Goal: Task Accomplishment & Management: Use online tool/utility

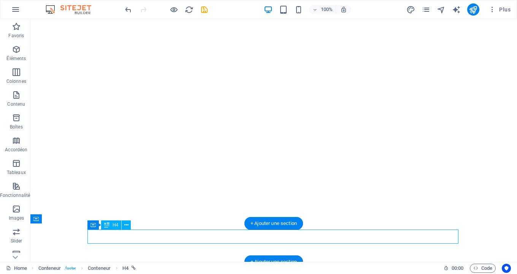
select select "Month"
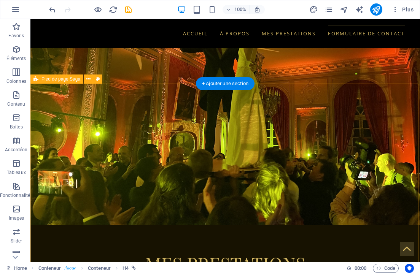
scroll to position [1220, 0]
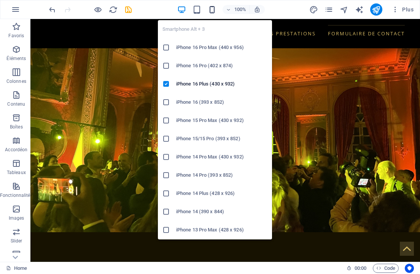
click at [212, 9] on icon "button" at bounding box center [212, 9] width 9 height 9
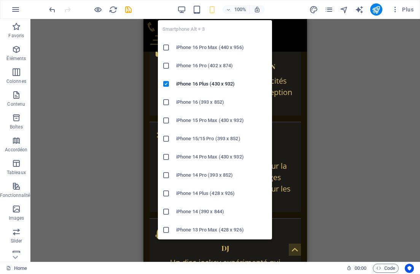
click at [167, 102] on icon at bounding box center [166, 102] width 8 height 8
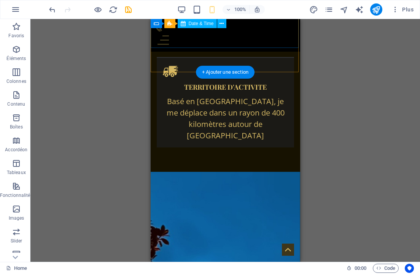
scroll to position [1474, 0]
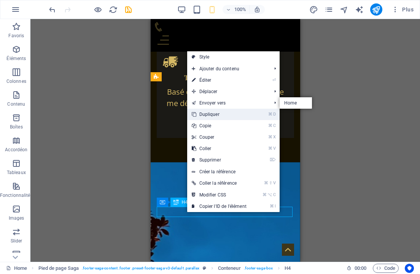
click at [227, 114] on link "⌘ D Dupliquer" at bounding box center [219, 114] width 64 height 11
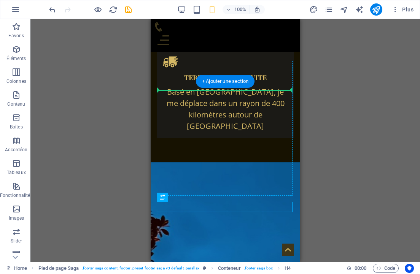
drag, startPoint x: 192, startPoint y: 206, endPoint x: 208, endPoint y: 90, distance: 116.6
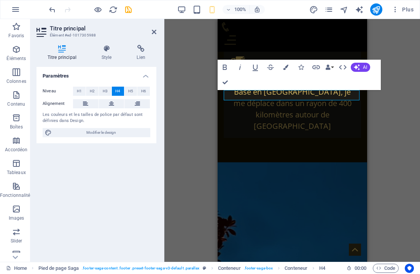
click at [189, 172] on div "H1 Bannière Bannière Conteneur Barre de menus Menu Barre d'infos Conteneur Text…" at bounding box center [291, 140] width 255 height 243
click at [154, 33] on icon at bounding box center [154, 32] width 5 height 6
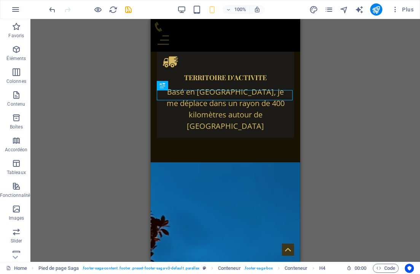
click at [323, 137] on div "H1 Bannière Bannière Conteneur Barre de menus Menu Barre d'infos Conteneur Text…" at bounding box center [224, 140] width 389 height 243
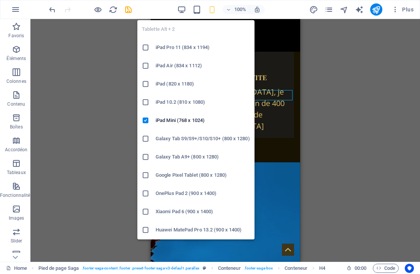
click at [146, 84] on icon at bounding box center [146, 84] width 8 height 8
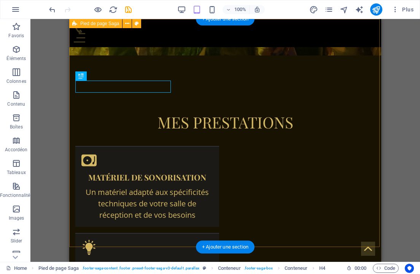
scroll to position [1207, 0]
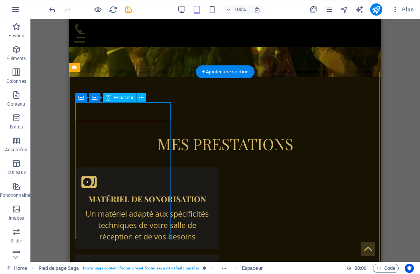
click at [108, 98] on icon at bounding box center [108, 97] width 5 height 9
select select "px"
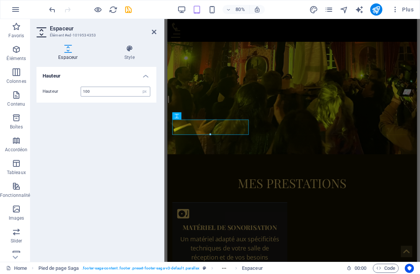
type input "100"
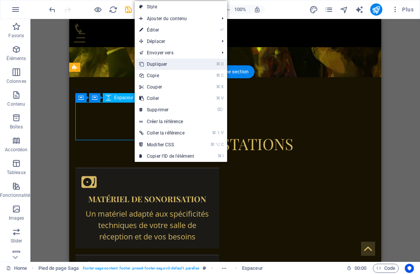
click at [168, 65] on link "⌘ D Dupliquer" at bounding box center [167, 64] width 64 height 11
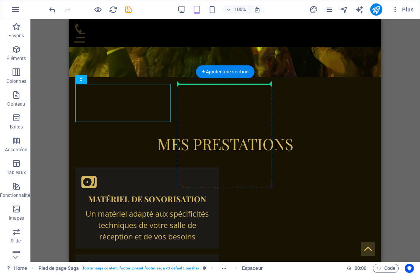
drag, startPoint x: 144, startPoint y: 106, endPoint x: 196, endPoint y: 84, distance: 56.9
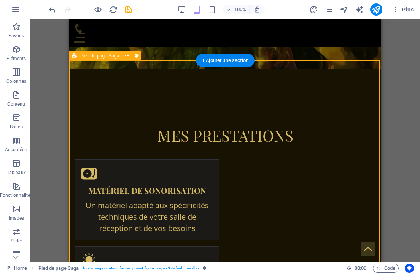
scroll to position [1222, 0]
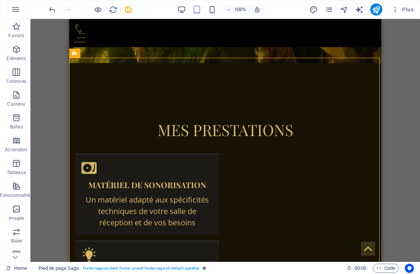
click at [401, 133] on div "H1 Bannière Bannière Conteneur Barre de menus Menu Barre d'infos Conteneur Text…" at bounding box center [224, 140] width 389 height 243
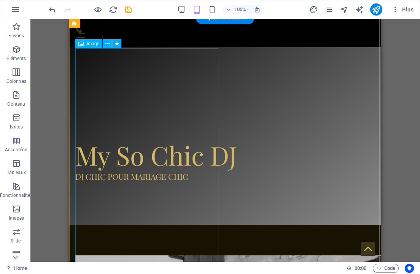
scroll to position [189, 0]
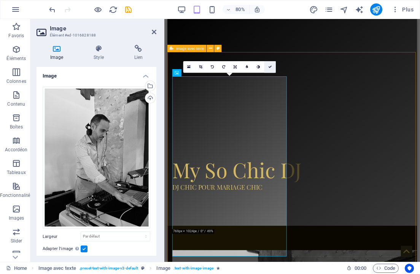
click at [268, 68] on icon at bounding box center [270, 67] width 4 height 4
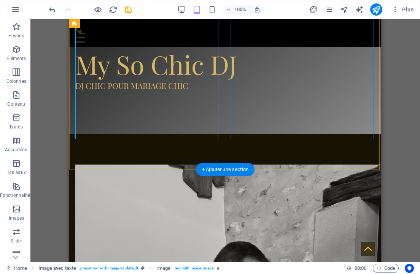
scroll to position [339, 0]
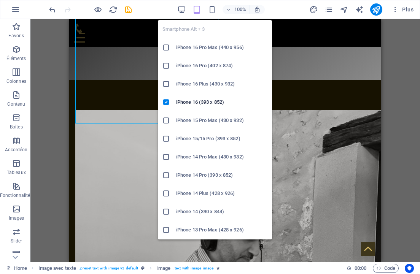
click at [167, 85] on icon at bounding box center [166, 84] width 8 height 8
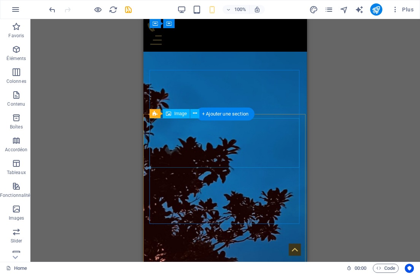
scroll to position [1590, 0]
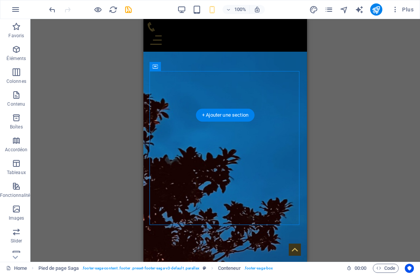
drag, startPoint x: 203, startPoint y: 117, endPoint x: 204, endPoint y: 129, distance: 12.2
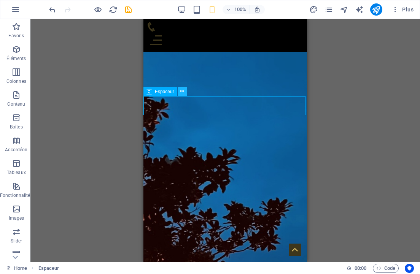
click at [182, 92] on icon at bounding box center [182, 91] width 4 height 8
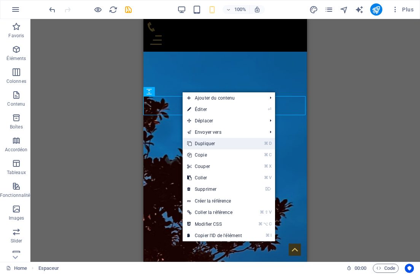
click at [212, 146] on link "⌘ D Dupliquer" at bounding box center [214, 143] width 64 height 11
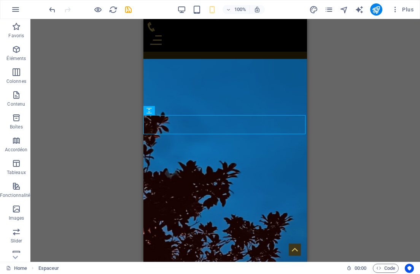
click at [334, 94] on div "Glissez et déposez l'élément de votre choix pour remplacer le contenu existant.…" at bounding box center [224, 140] width 389 height 243
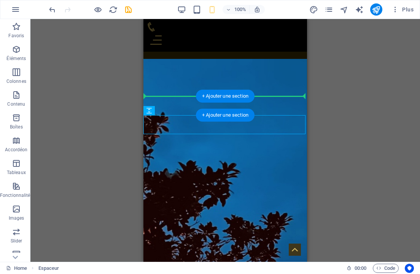
drag, startPoint x: 186, startPoint y: 123, endPoint x: 185, endPoint y: 100, distance: 23.6
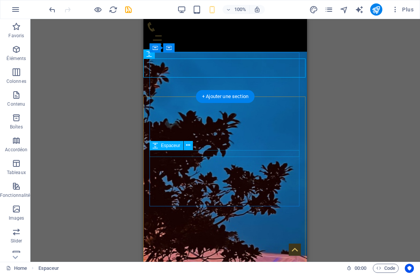
scroll to position [1642, 0]
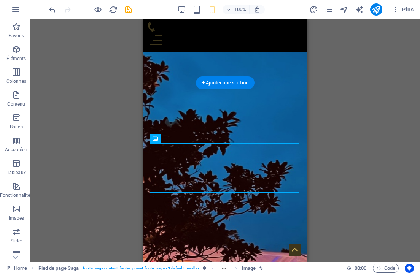
drag, startPoint x: 238, startPoint y: 176, endPoint x: 233, endPoint y: 187, distance: 12.1
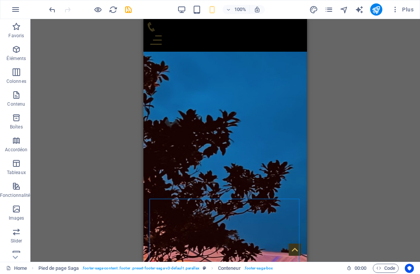
click at [316, 171] on div "Glissez et déposez l'élément de votre choix pour remplacer le contenu existant.…" at bounding box center [224, 140] width 389 height 243
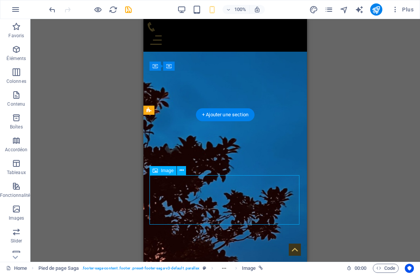
scroll to position [1610, 0]
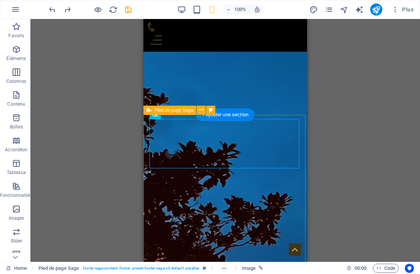
select select "px"
select select "footer"
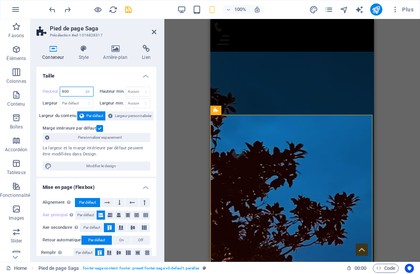
drag, startPoint x: 76, startPoint y: 92, endPoint x: -32, endPoint y: 92, distance: 107.9
click at [0, 92] on html "My So Chic DJ Home (fr) Favoris Éléments Colonnes Contenu Boîtes Accordéon Tabl…" at bounding box center [210, 137] width 420 height 274
type input "700"
click at [155, 32] on icon at bounding box center [154, 32] width 5 height 6
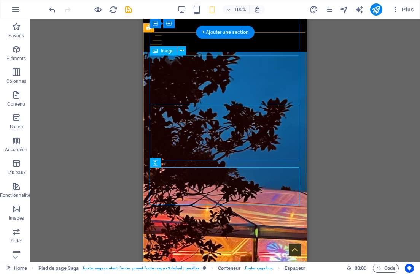
scroll to position [1709, 0]
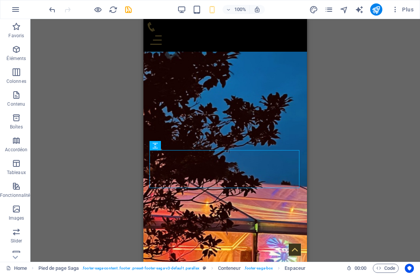
click at [331, 159] on div "Glissez et déposez l'élément de votre choix pour remplacer le contenu existant.…" at bounding box center [224, 140] width 389 height 243
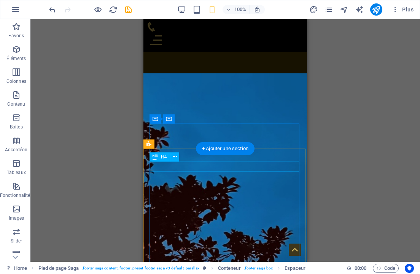
scroll to position [1545, 0]
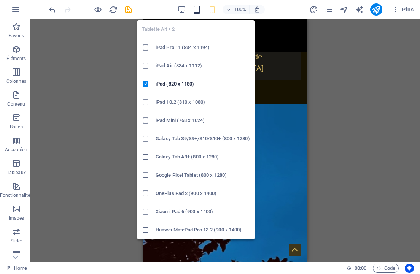
click at [197, 9] on icon "button" at bounding box center [196, 9] width 9 height 9
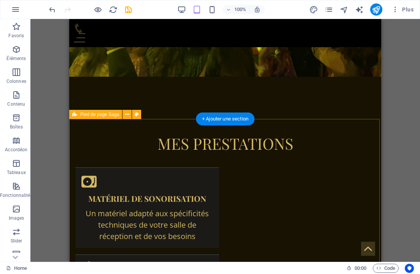
scroll to position [1179, 0]
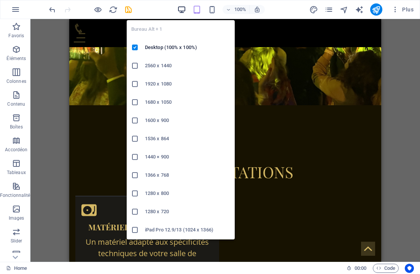
click at [183, 5] on icon "button" at bounding box center [181, 9] width 9 height 9
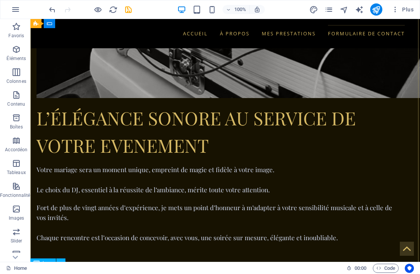
scroll to position [928, 0]
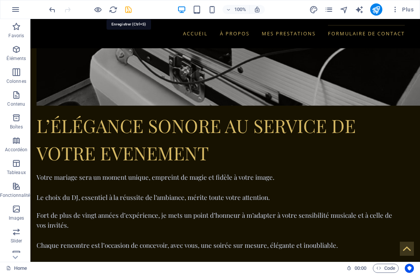
click at [129, 10] on icon "save" at bounding box center [128, 9] width 9 height 9
select select "Month"
checkbox input "false"
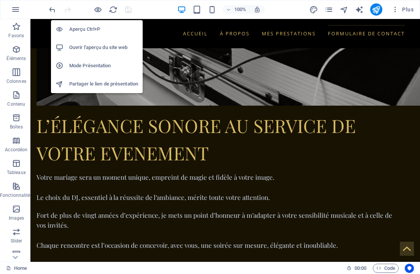
click at [89, 45] on h6 "Ouvrir l'aperçu du site web" at bounding box center [103, 47] width 69 height 9
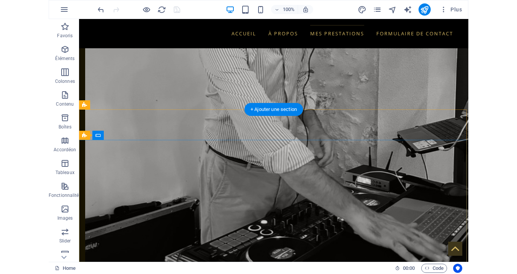
scroll to position [693, 0]
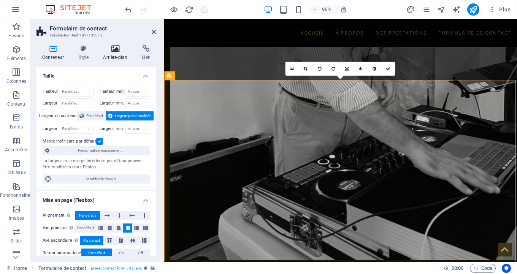
click at [111, 54] on h4 "Arrière-plan" at bounding box center [116, 53] width 39 height 16
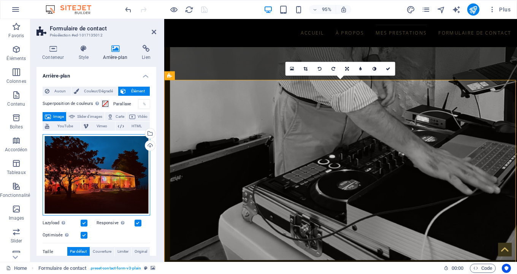
click at [109, 174] on div "Glissez les fichiers ici, cliquez pour choisir les fichiers ou sélectionnez les…" at bounding box center [97, 175] width 108 height 82
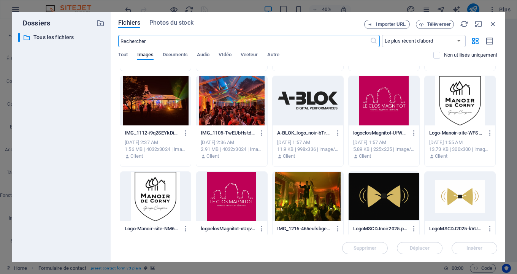
scroll to position [204, 0]
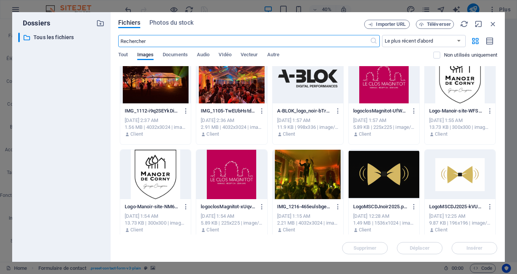
click at [323, 168] on div at bounding box center [308, 174] width 71 height 49
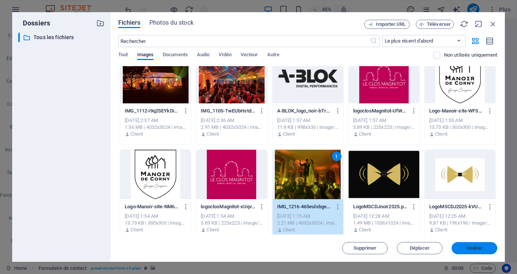
click at [474, 252] on button "Insérer" at bounding box center [475, 248] width 46 height 12
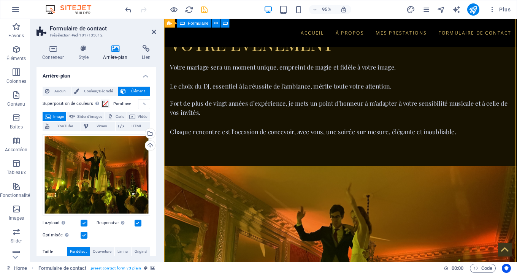
scroll to position [5, 0]
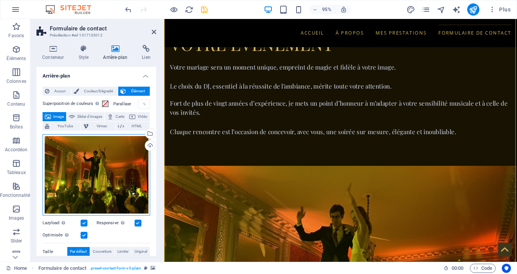
click at [119, 149] on div "Glissez les fichiers ici, cliquez pour choisir les fichiers ou sélectionnez les…" at bounding box center [97, 175] width 108 height 82
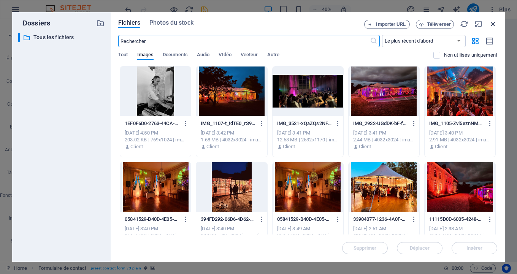
click at [492, 26] on icon "button" at bounding box center [493, 24] width 8 height 8
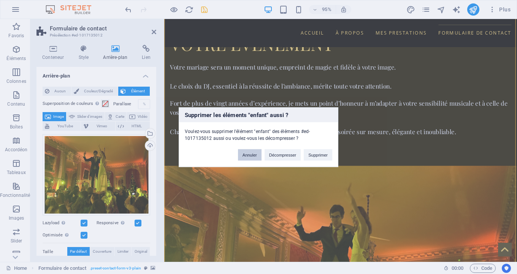
click at [250, 154] on button "Annuler" at bounding box center [250, 154] width 24 height 11
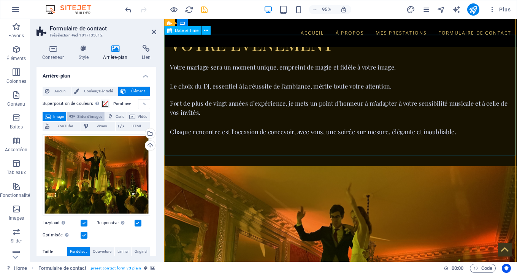
click at [93, 114] on span "Slider d'images" at bounding box center [89, 116] width 25 height 9
select select "ms"
select select "s"
select select "progressive"
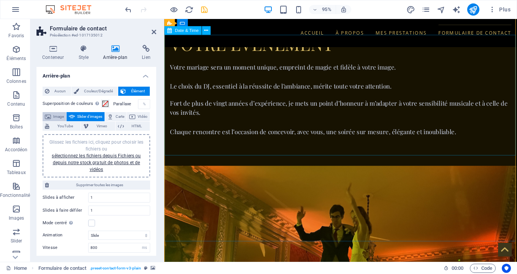
click at [64, 116] on span "Image" at bounding box center [58, 116] width 11 height 9
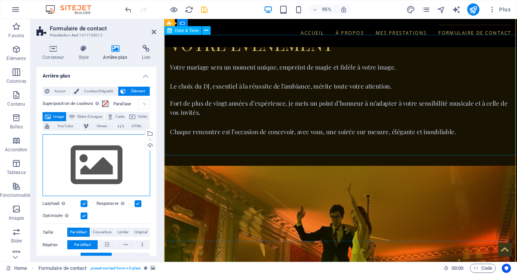
click at [109, 149] on div "Glissez les fichiers ici, cliquez pour choisir les fichiers ou sélectionnez les…" at bounding box center [97, 165] width 108 height 62
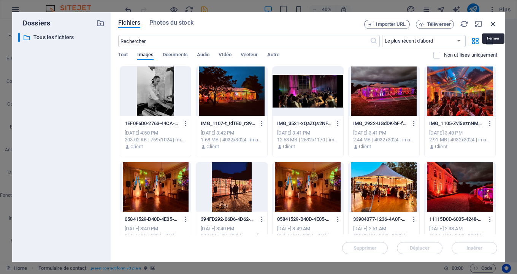
click at [492, 22] on icon "button" at bounding box center [493, 24] width 8 height 8
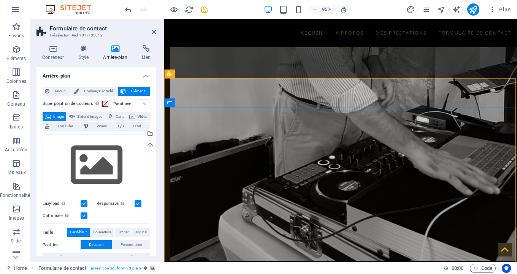
scroll to position [697, 0]
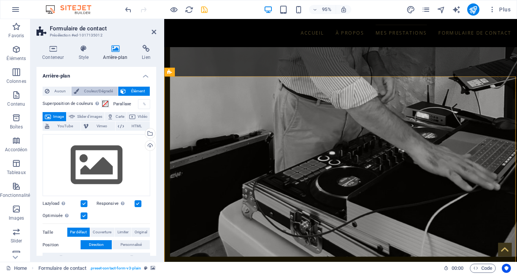
click at [85, 91] on span "Couleur/Dégradé" at bounding box center [98, 91] width 35 height 9
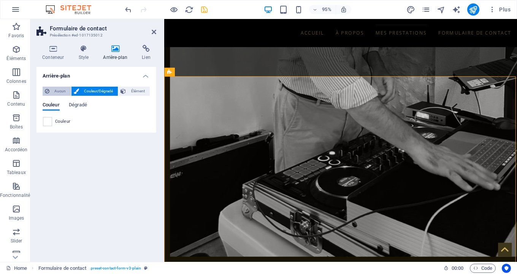
click at [55, 92] on span "Aucun" at bounding box center [60, 91] width 17 height 9
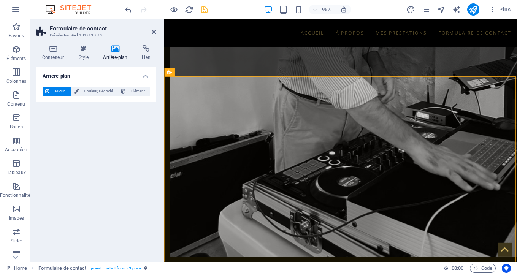
click at [157, 33] on aside "Formulaire de contact Présélection #ed-1017135012 Conteneur Style Arrière-plan …" at bounding box center [97, 140] width 134 height 243
click at [154, 32] on icon at bounding box center [154, 32] width 5 height 6
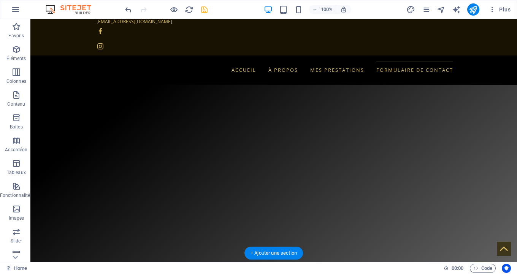
scroll to position [27, 0]
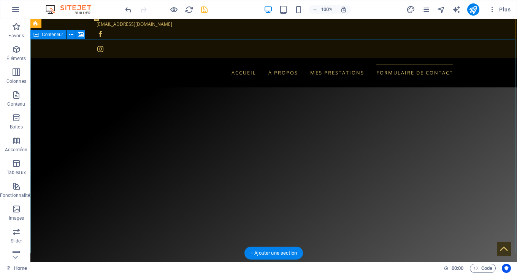
select select "fade"
select select "ms"
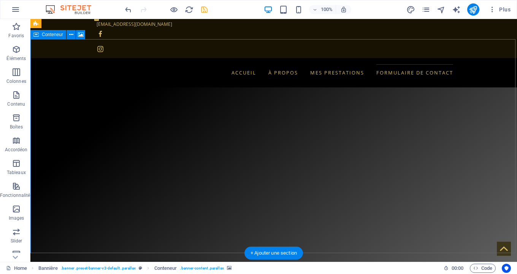
select select "s"
select select "progressive"
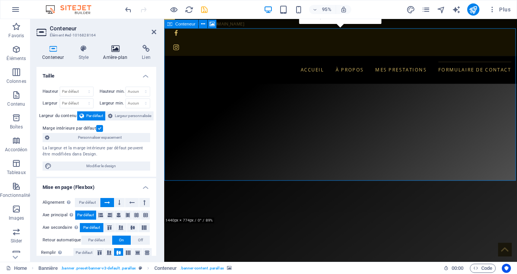
click at [112, 54] on h4 "Arrière-plan" at bounding box center [116, 53] width 39 height 16
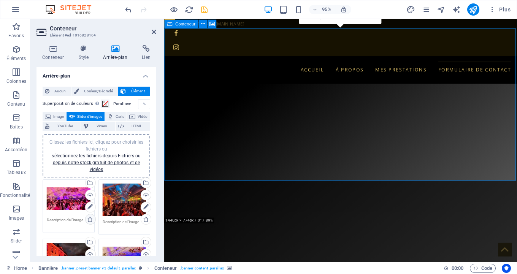
click at [90, 221] on icon at bounding box center [90, 219] width 6 height 6
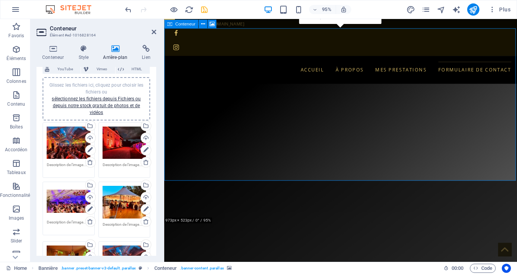
scroll to position [58, 0]
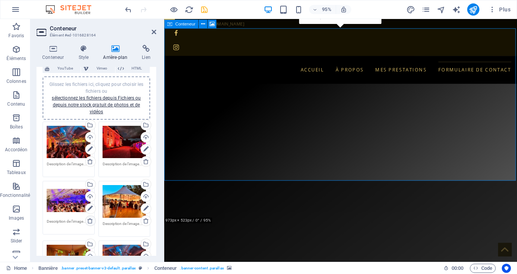
click at [91, 220] on icon at bounding box center [90, 221] width 6 height 6
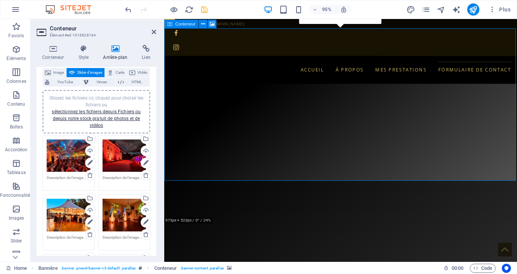
scroll to position [43, 0]
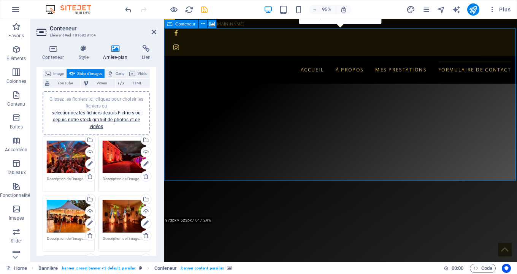
click at [103, 116] on div "Glissez les fichiers ici, cliquez pour choisir les fichiers ou sélectionnez les…" at bounding box center [96, 113] width 98 height 34
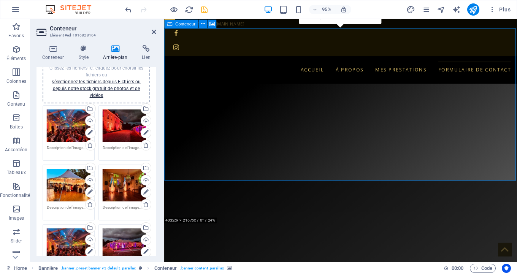
scroll to position [17, 0]
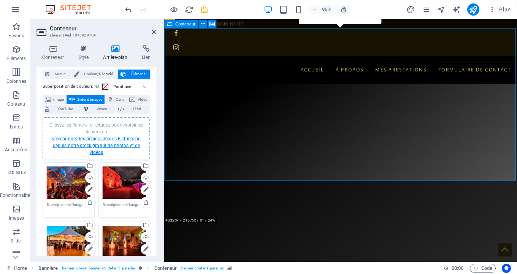
click at [93, 147] on link "sélectionnez les fichiers depuis Fichiers ou depuis notre stock gratuit de phot…" at bounding box center [96, 145] width 89 height 19
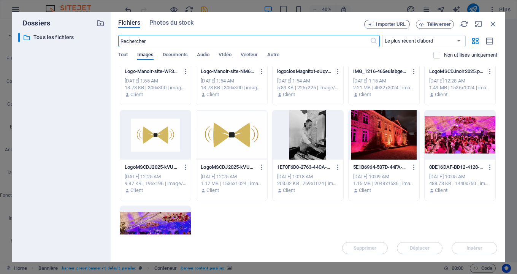
scroll to position [345, 0]
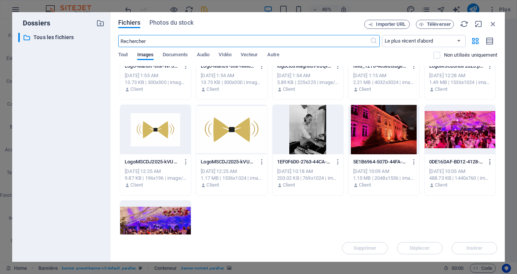
click at [490, 161] on icon "button" at bounding box center [489, 161] width 7 height 7
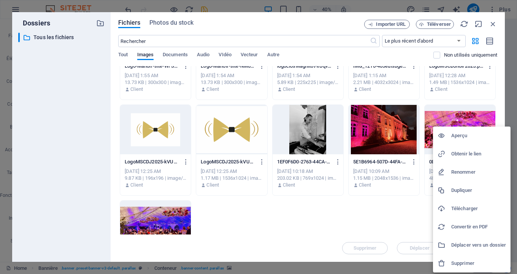
click at [464, 262] on h6 "Supprimer" at bounding box center [478, 263] width 55 height 9
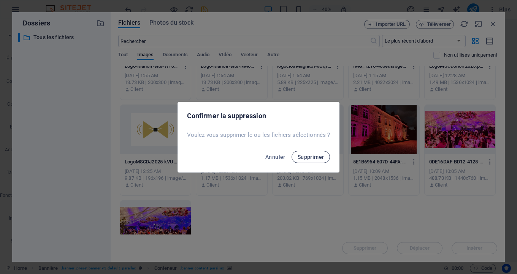
click at [320, 157] on span "Supprimer" at bounding box center [311, 157] width 27 height 6
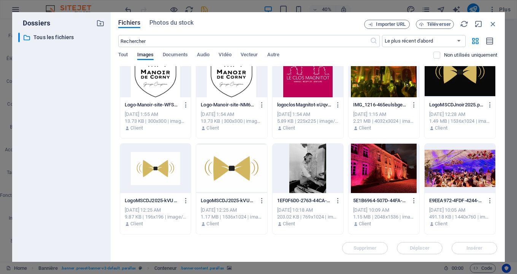
scroll to position [306, 0]
click at [490, 201] on icon "button" at bounding box center [489, 200] width 7 height 7
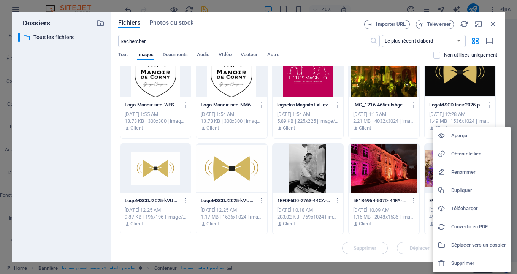
click at [463, 263] on h6 "Supprimer" at bounding box center [478, 263] width 55 height 9
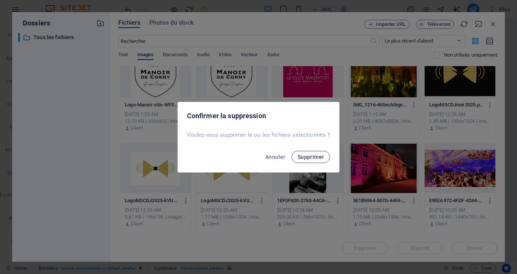
click at [309, 162] on button "Supprimer" at bounding box center [311, 157] width 39 height 12
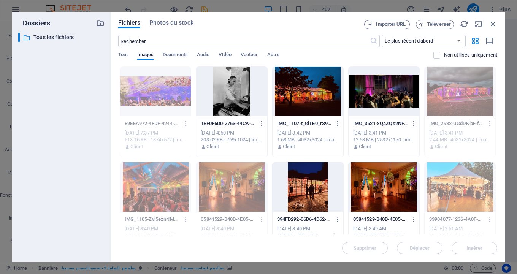
scroll to position [0, 0]
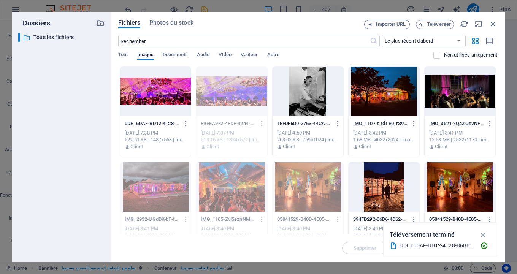
click at [162, 87] on div at bounding box center [155, 91] width 71 height 49
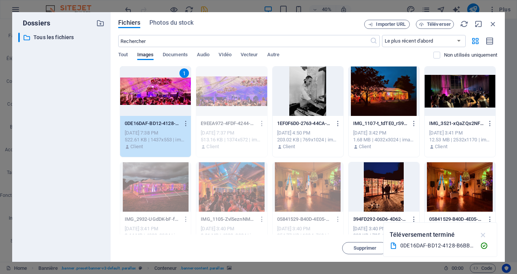
click at [486, 235] on icon "button" at bounding box center [483, 235] width 9 height 8
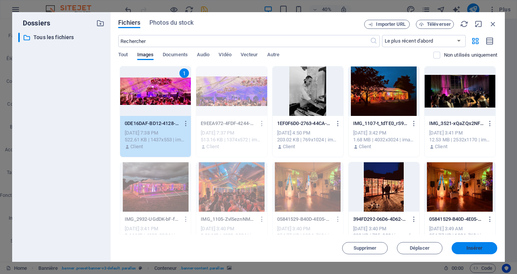
click at [482, 247] on span "Insérer" at bounding box center [474, 248] width 16 height 5
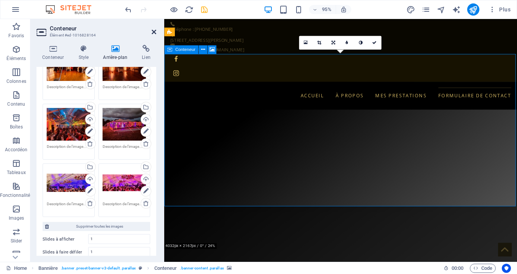
click at [154, 32] on icon at bounding box center [154, 32] width 5 height 6
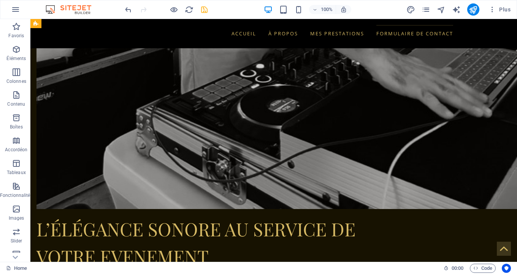
scroll to position [938, 0]
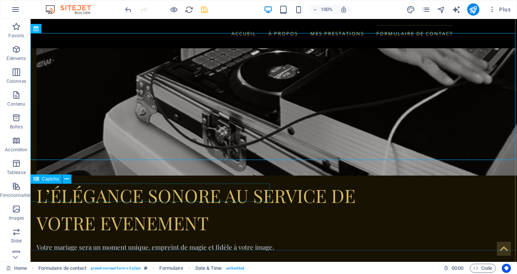
scroll to position [980, 0]
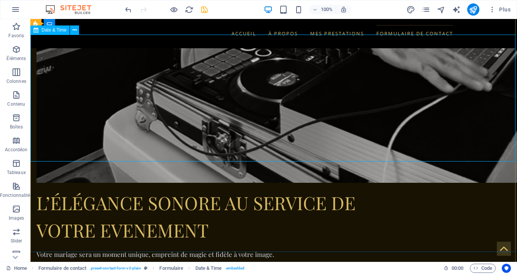
select select "dark"
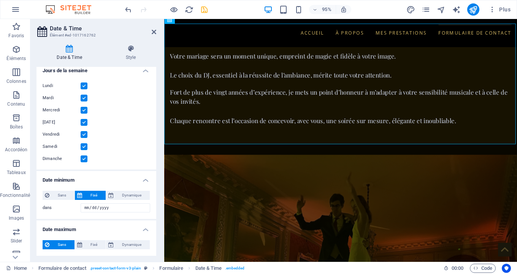
scroll to position [152, 0]
click at [154, 31] on icon at bounding box center [154, 32] width 5 height 6
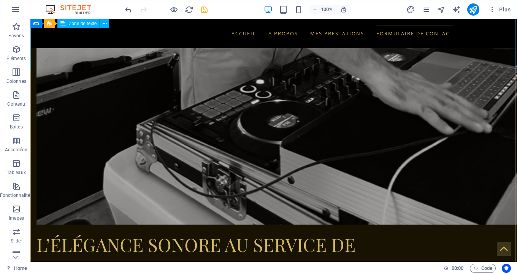
scroll to position [0, 0]
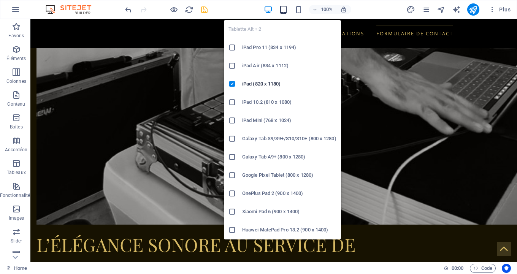
click at [284, 12] on icon "button" at bounding box center [283, 9] width 9 height 9
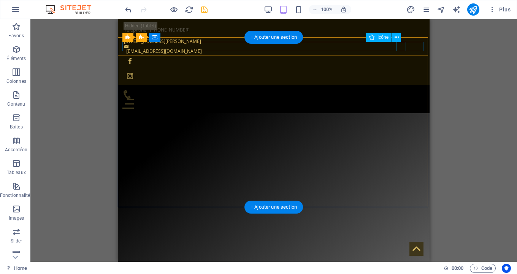
click at [402, 90] on figure at bounding box center [270, 95] width 296 height 10
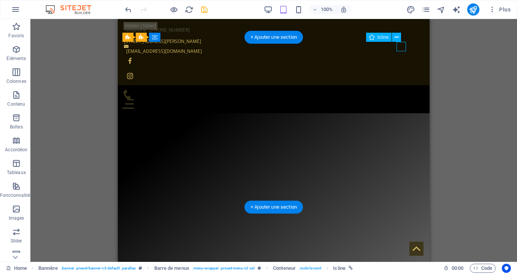
click at [402, 90] on figure at bounding box center [270, 95] width 296 height 10
select select "xMidYMid"
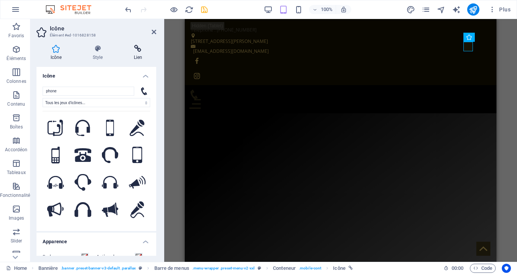
click at [135, 53] on h4 "Lien" at bounding box center [138, 53] width 36 height 16
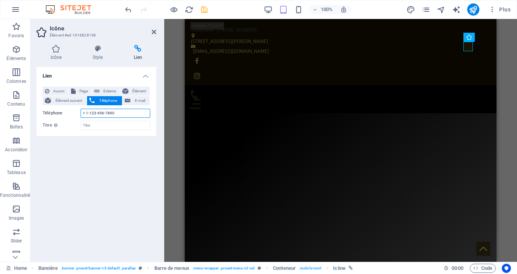
drag, startPoint x: 116, startPoint y: 111, endPoint x: 86, endPoint y: 114, distance: 29.8
click at [86, 114] on input "+ 1-123-456-7890" at bounding box center [116, 113] width 70 height 9
type input "+ 33671903306"
click at [152, 30] on icon at bounding box center [154, 32] width 5 height 6
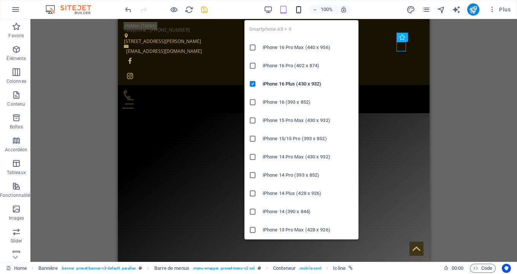
click at [299, 10] on icon "button" at bounding box center [298, 9] width 9 height 9
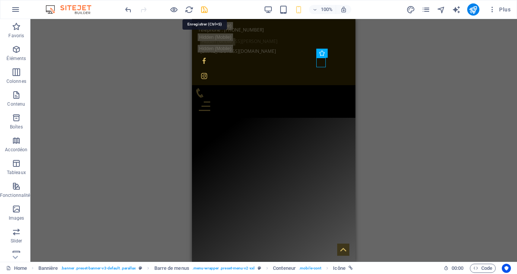
click at [204, 8] on icon "save" at bounding box center [204, 9] width 9 height 9
select select "Month"
checkbox input "false"
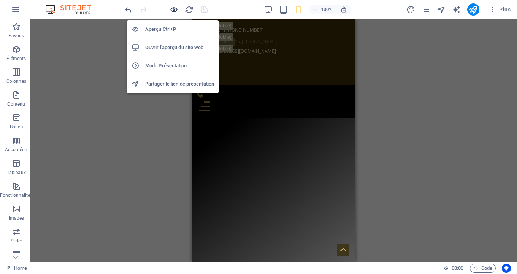
click at [172, 11] on icon "button" at bounding box center [174, 9] width 9 height 9
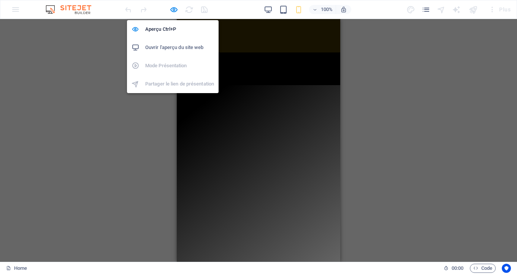
click at [168, 49] on h6 "Ouvrir l'aperçu du site web" at bounding box center [179, 47] width 69 height 9
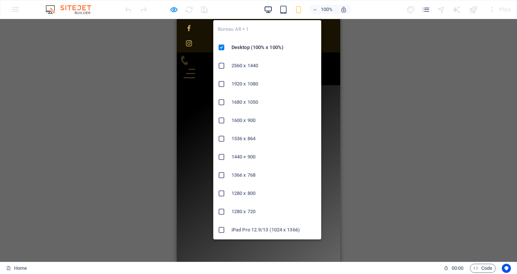
click at [271, 11] on icon "button" at bounding box center [268, 9] width 9 height 9
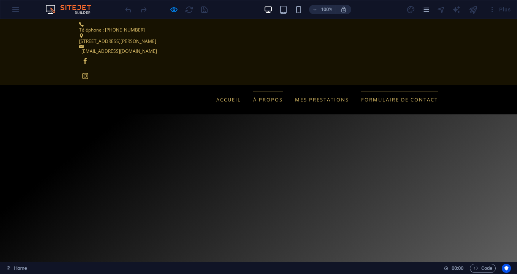
click at [266, 91] on link "à propos" at bounding box center [268, 99] width 30 height 17
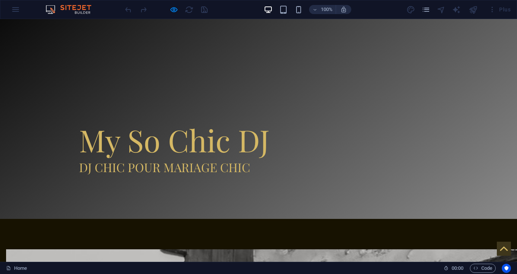
scroll to position [261, 0]
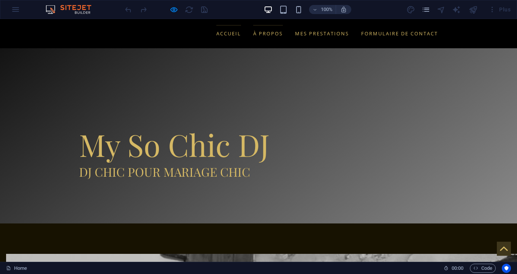
click at [235, 37] on link "Accueil" at bounding box center [228, 33] width 25 height 17
click at [324, 38] on link "Mes prestations" at bounding box center [322, 33] width 54 height 17
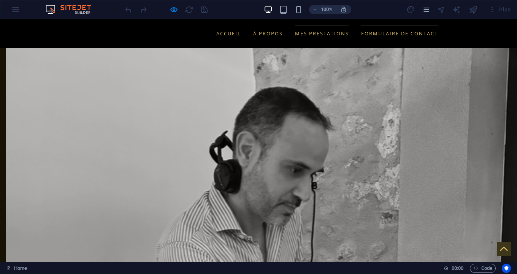
click at [386, 32] on link "Formulaire de contact" at bounding box center [399, 33] width 77 height 17
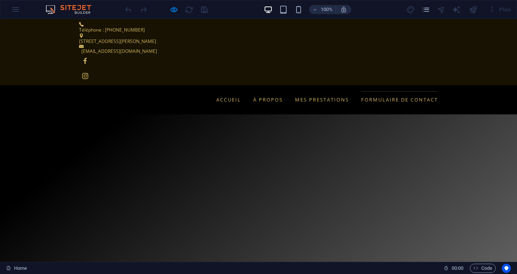
scroll to position [0, 0]
